Goal: Check status

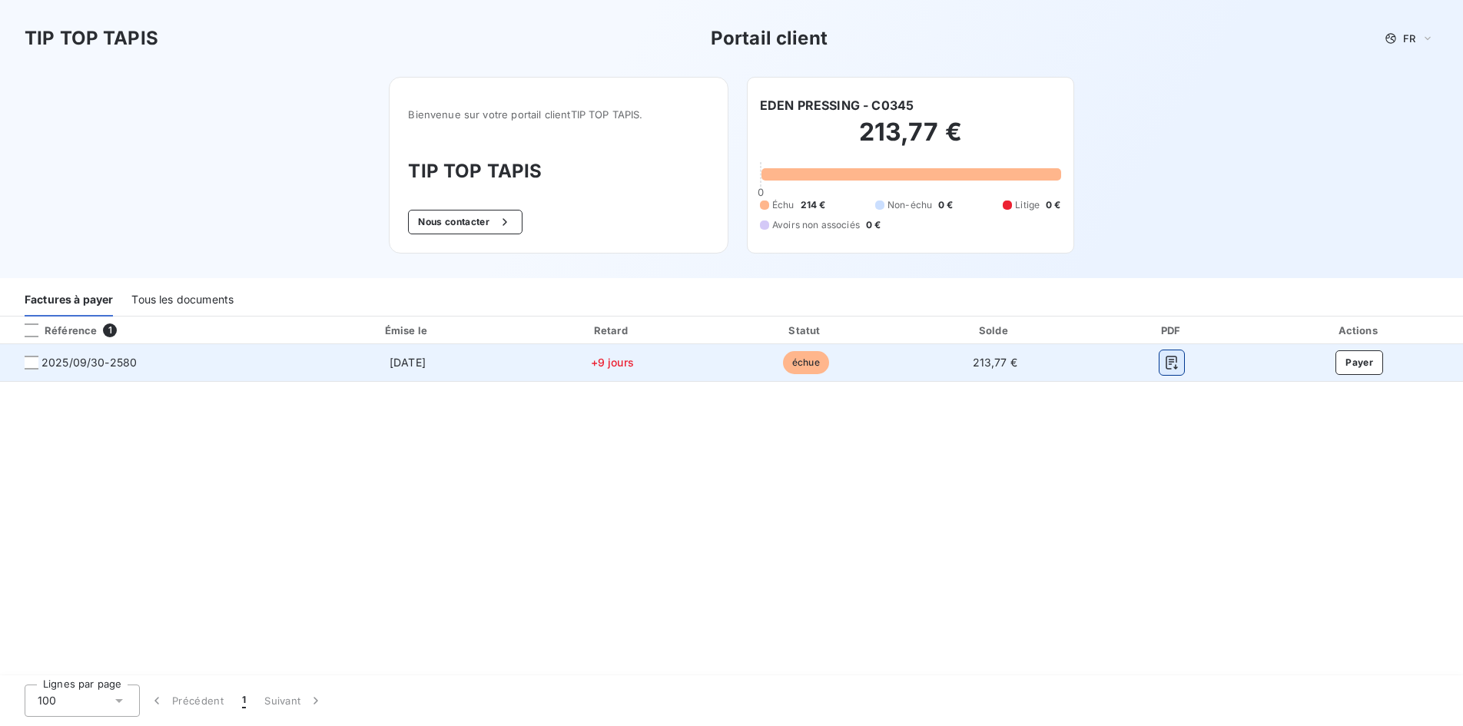
click at [1172, 364] on icon "button" at bounding box center [1171, 362] width 15 height 15
